Goal: Task Accomplishment & Management: Complete application form

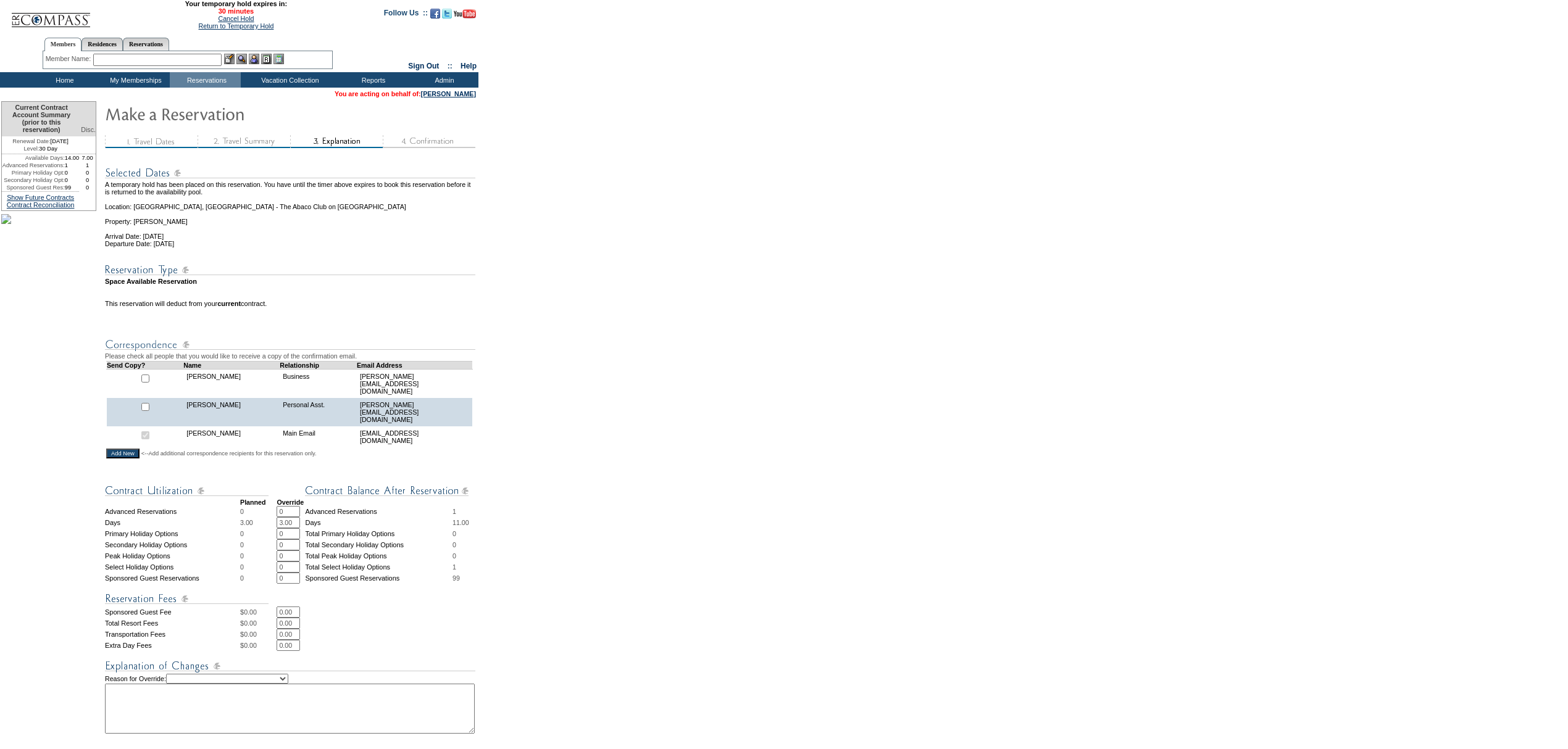
click at [272, 675] on select "Creating Continuous Stay Days Rebooked After Cancellation Editing Occupant Expe…" at bounding box center [227, 678] width 122 height 10
click at [182, 675] on select "Creating Continuous Stay Days Rebooked After Cancellation Editing Occupant Expe…" at bounding box center [227, 678] width 122 height 10
click at [273, 674] on img at bounding box center [290, 666] width 370 height 16
click at [273, 675] on select "Creating Continuous Stay Days Rebooked After Cancellation Editing Occupant Expe…" at bounding box center [227, 678] width 122 height 10
select select "1044"
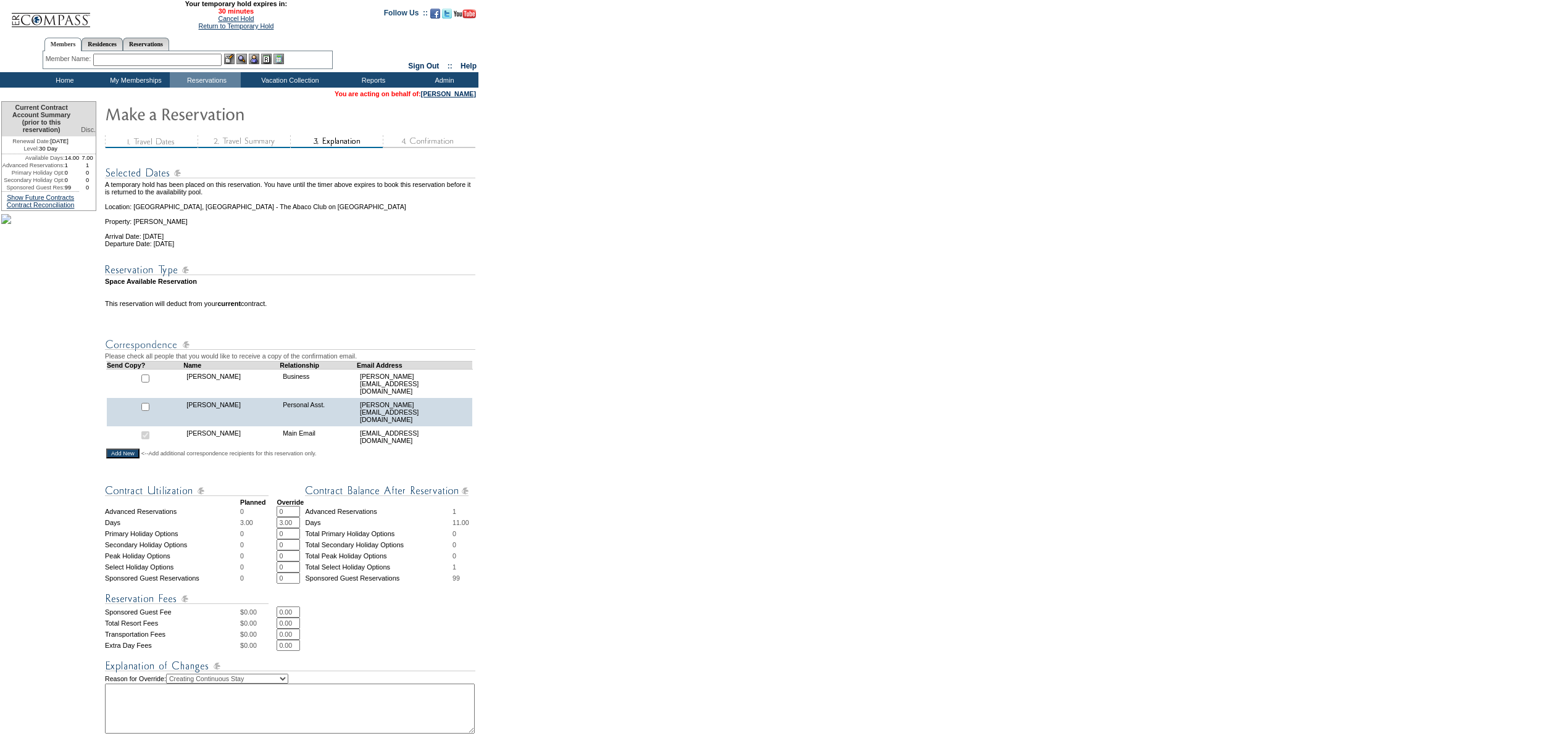
click at [182, 675] on select "Creating Continuous Stay Days Rebooked After Cancellation Editing Occupant Expe…" at bounding box center [227, 678] width 122 height 10
click at [213, 692] on textarea at bounding box center [290, 708] width 369 height 50
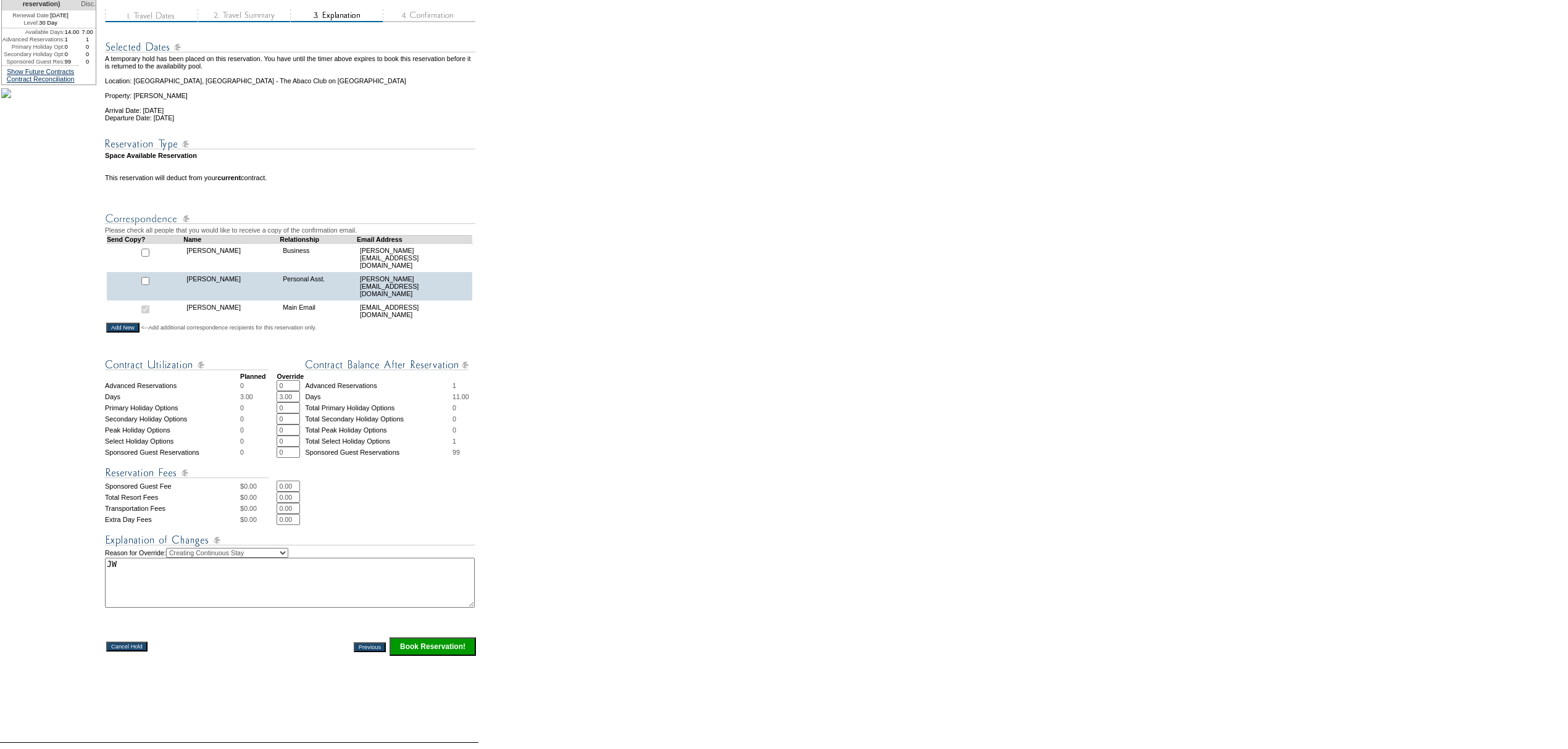
scroll to position [198, 0]
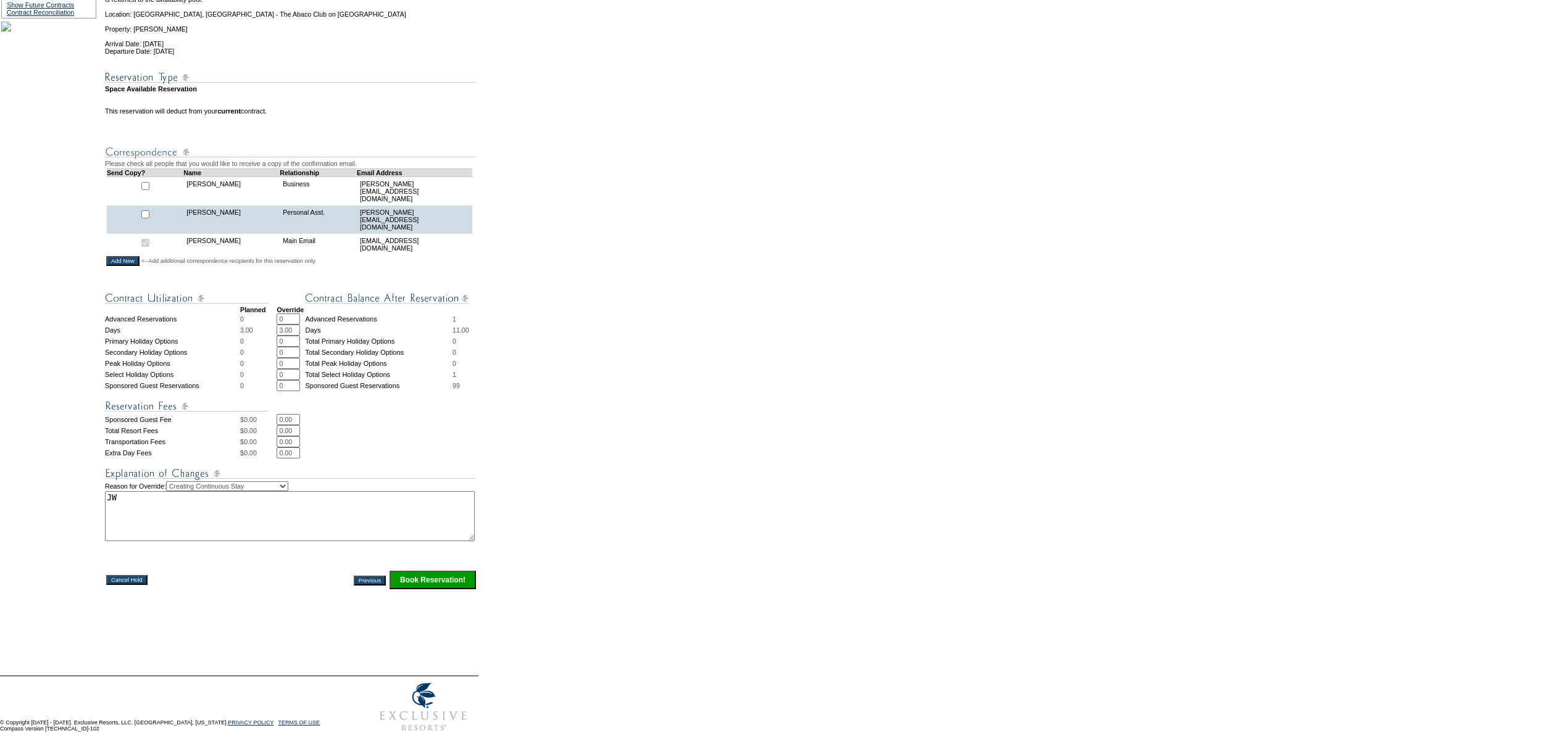
type textarea "JW"
click at [453, 569] on table "Cancel Hold Previous Book Reservation!" at bounding box center [291, 579] width 372 height 23
click at [447, 583] on input "Book Reservation!" at bounding box center [433, 579] width 86 height 19
